Goal: Information Seeking & Learning: Learn about a topic

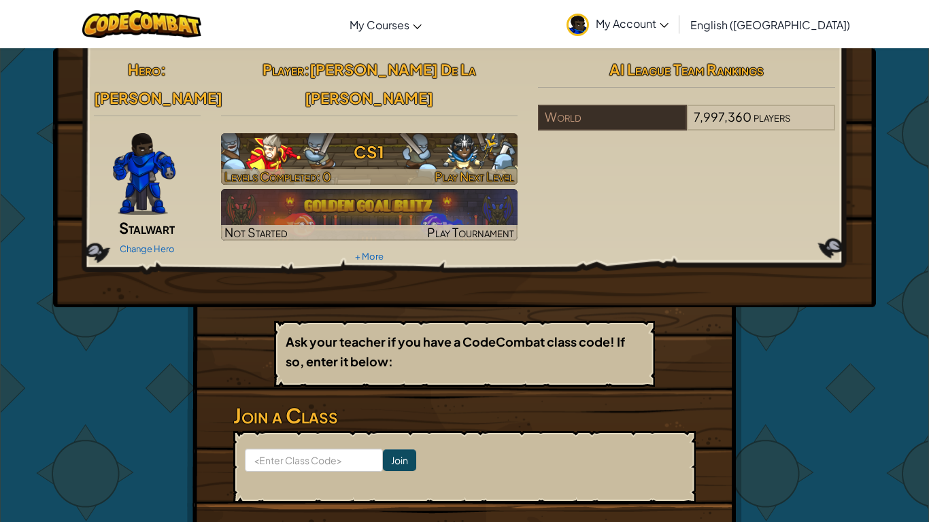
click at [347, 137] on h3 "CS1" at bounding box center [369, 152] width 297 height 31
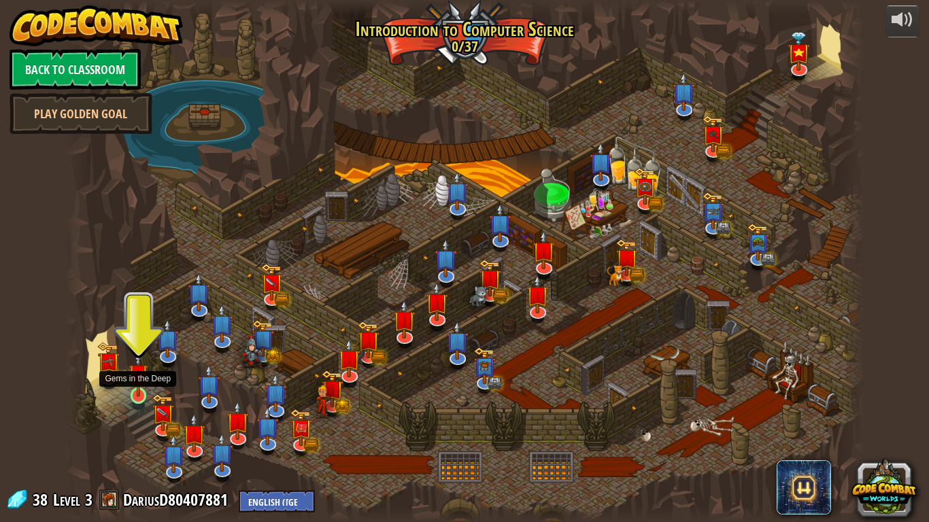
click at [137, 375] on img at bounding box center [139, 374] width 20 height 46
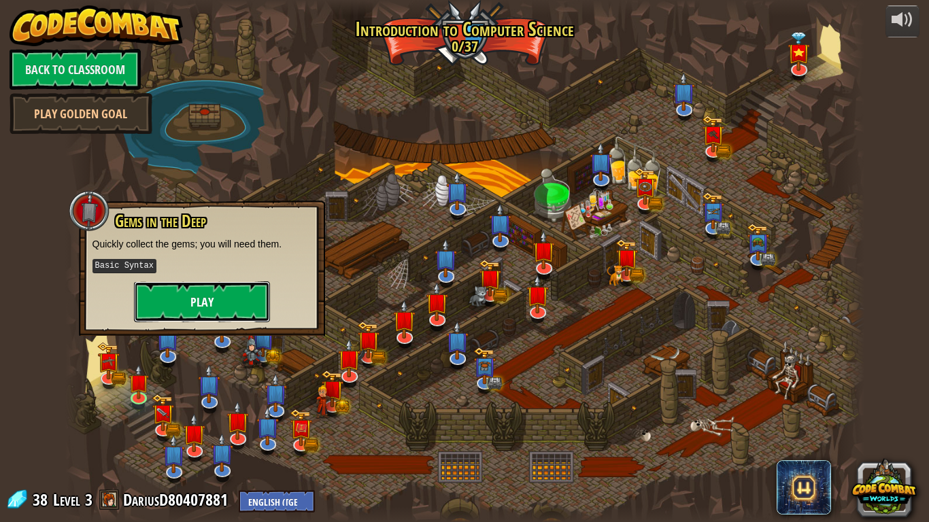
click at [208, 291] on button "Play" at bounding box center [202, 301] width 136 height 41
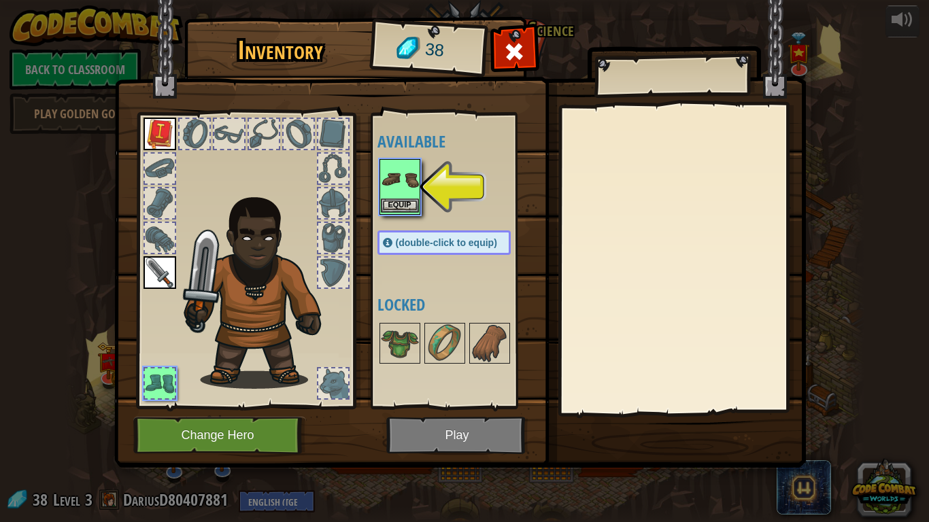
click at [407, 188] on img at bounding box center [400, 179] width 38 height 38
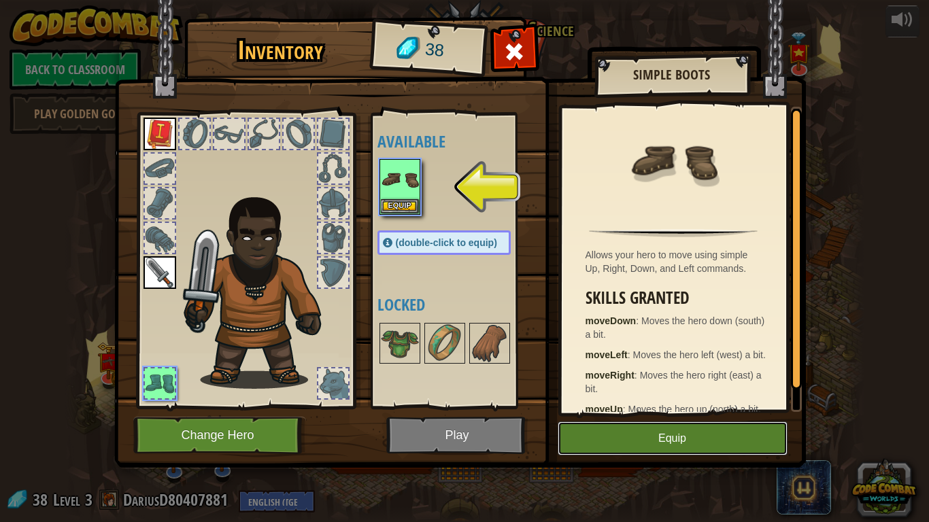
click at [723, 448] on button "Equip" at bounding box center [673, 439] width 230 height 34
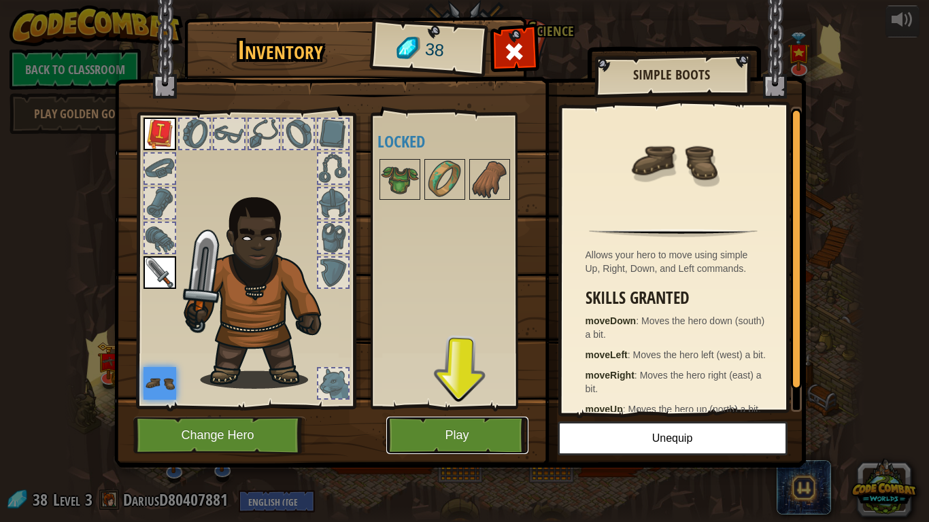
click at [496, 443] on button "Play" at bounding box center [457, 435] width 142 height 37
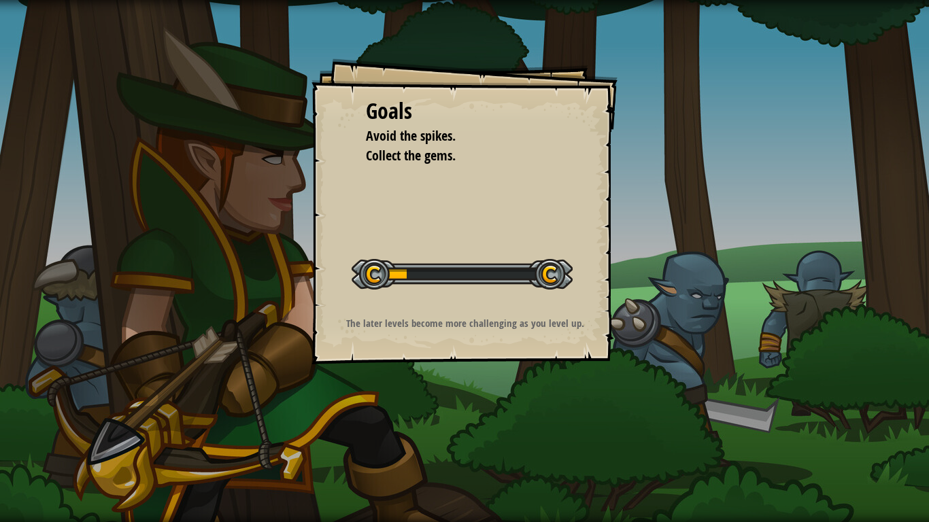
click at [569, 149] on div "Goals Avoid the spikes. Collect the gems. Start Level Error loading from server…" at bounding box center [464, 211] width 306 height 306
